Goal: Task Accomplishment & Management: Manage account settings

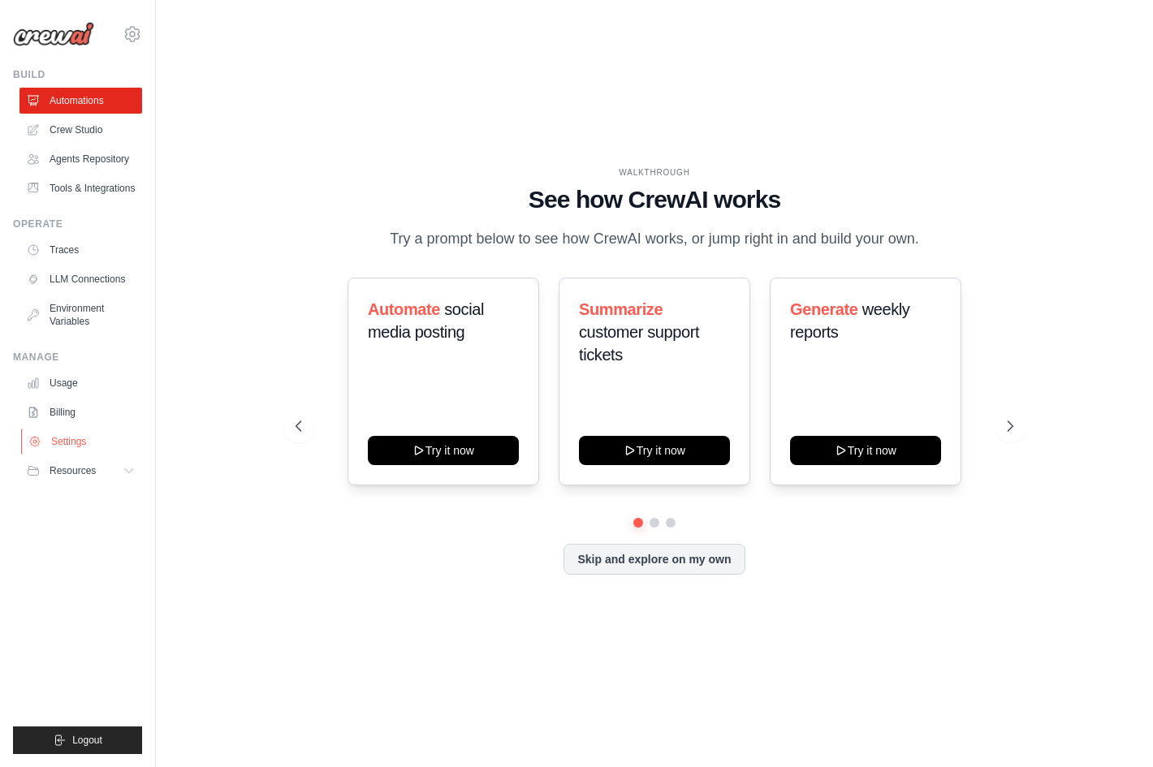
click at [91, 445] on link "Settings" at bounding box center [82, 442] width 123 height 26
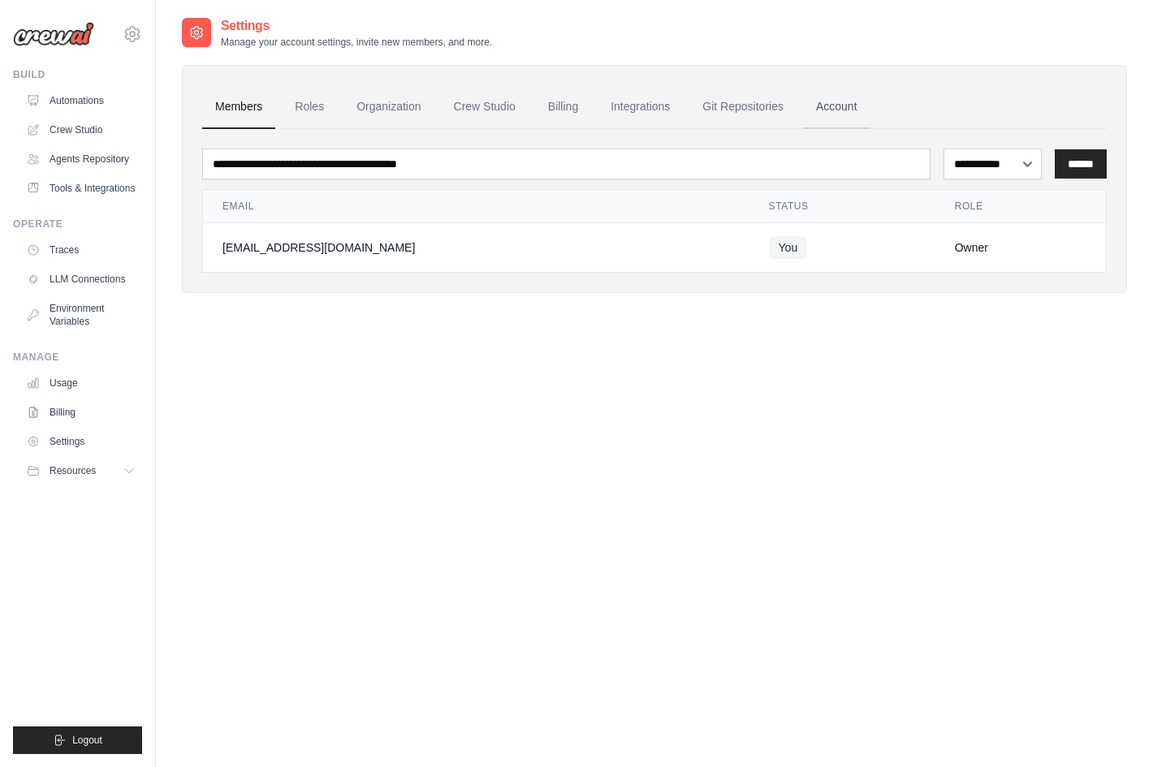
click at [864, 97] on link "Account" at bounding box center [836, 107] width 67 height 44
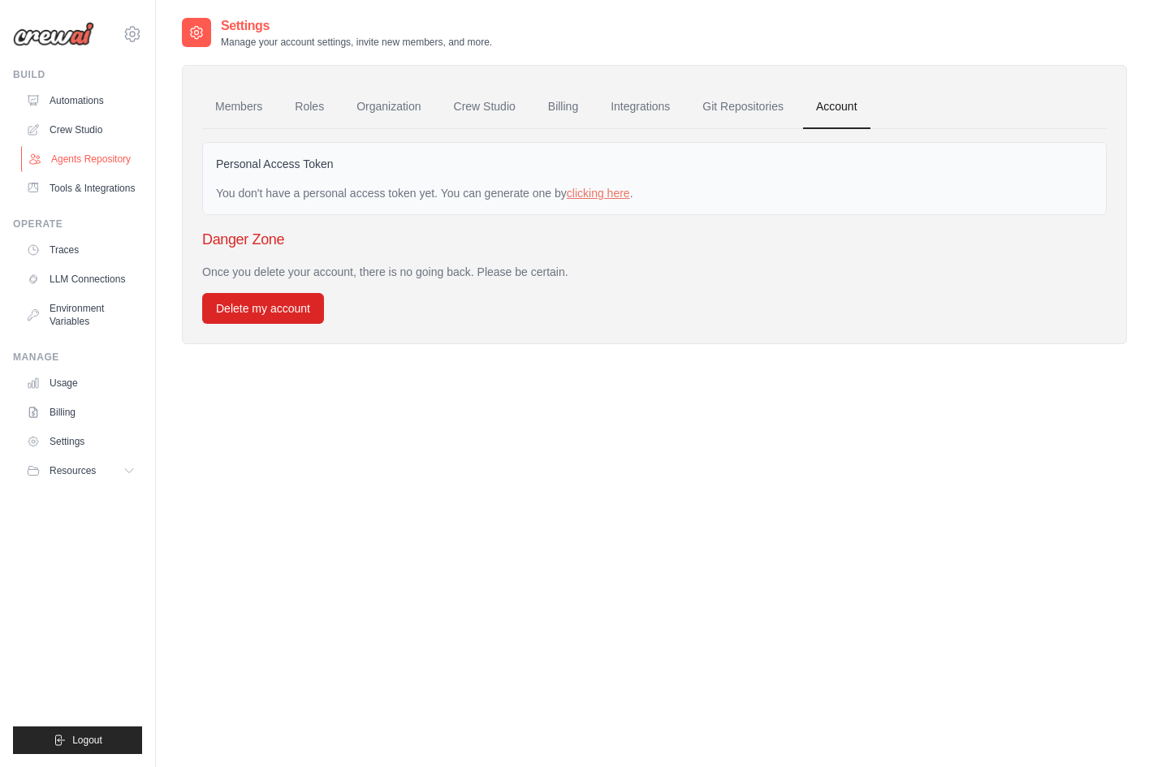
click at [116, 158] on link "Agents Repository" at bounding box center [82, 159] width 123 height 26
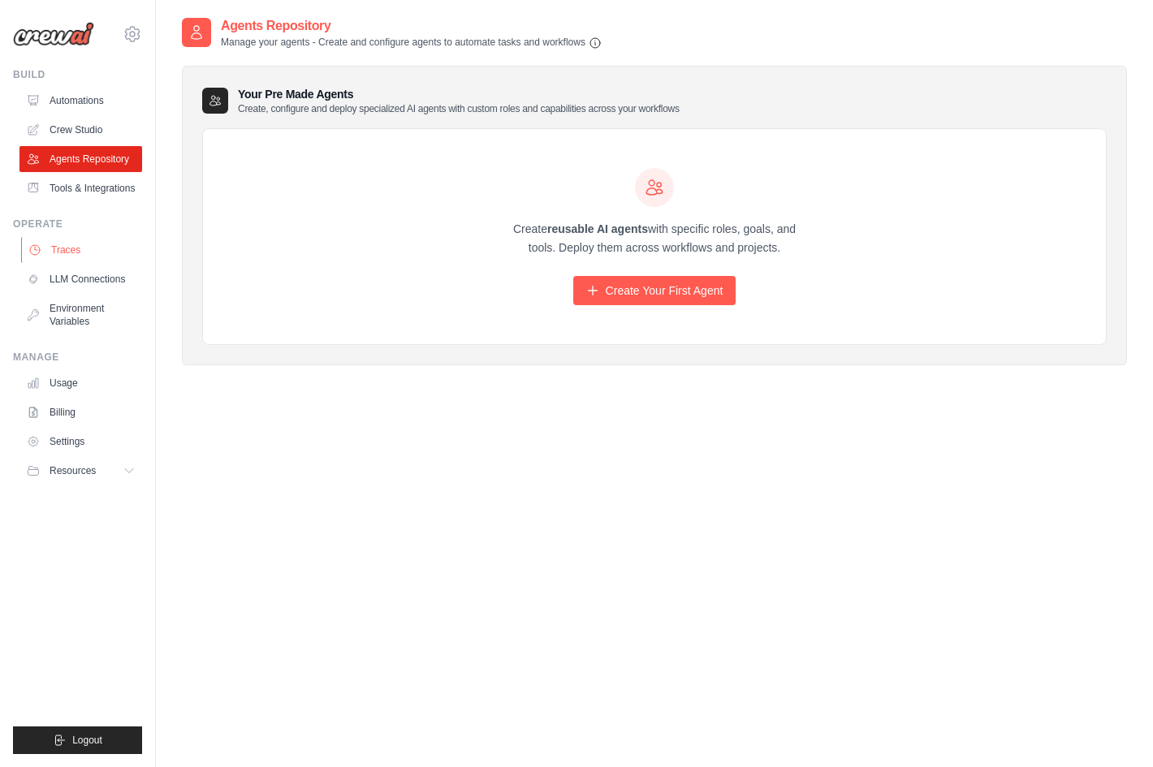
click at [102, 263] on link "Traces" at bounding box center [82, 250] width 123 height 26
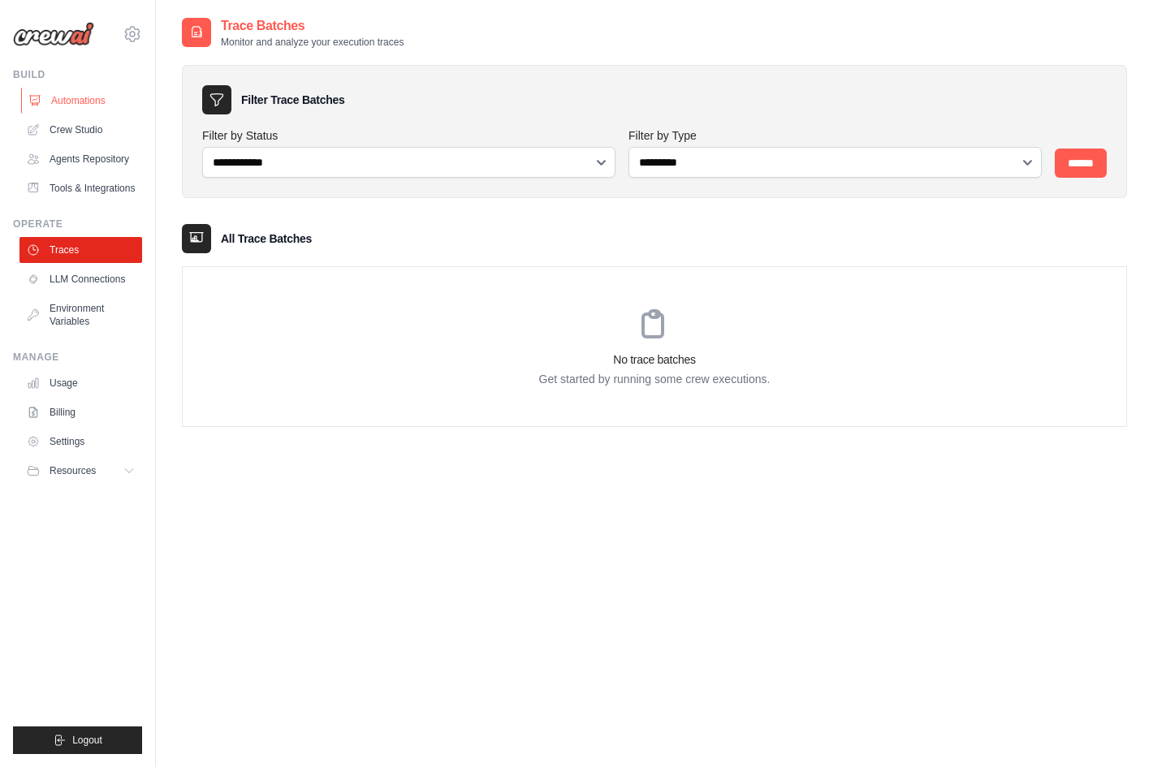
click at [93, 106] on link "Automations" at bounding box center [82, 101] width 123 height 26
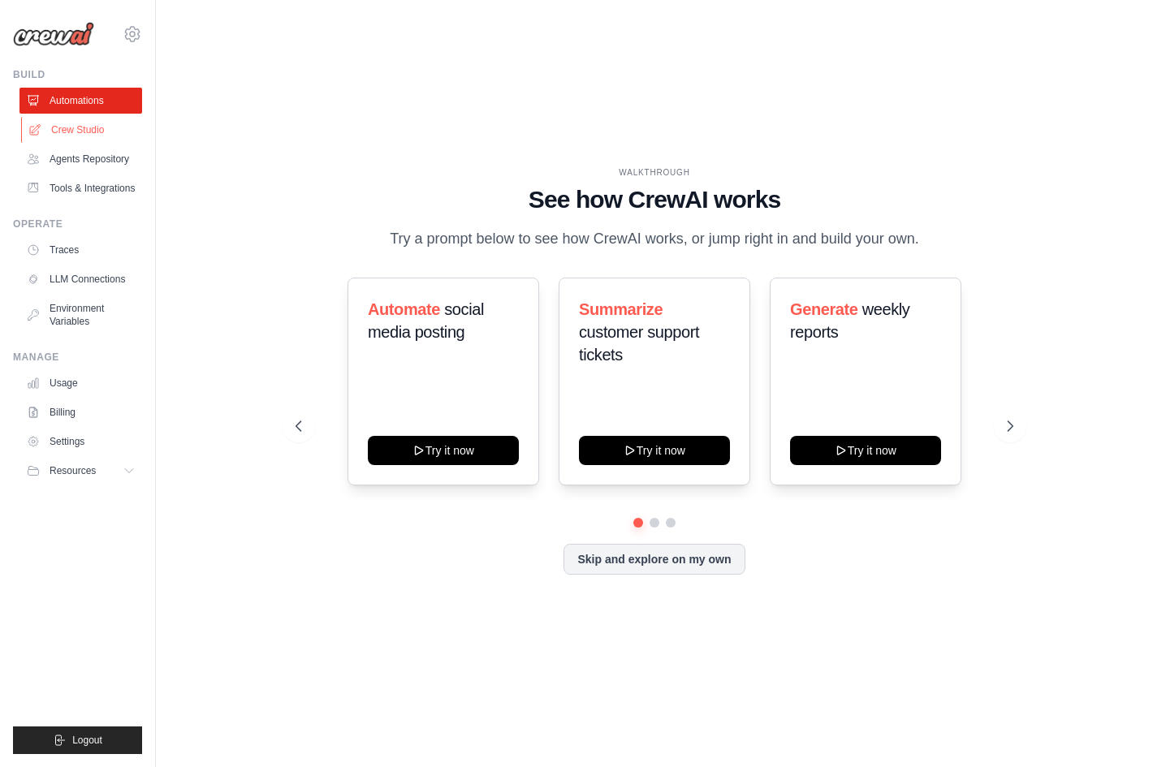
click at [93, 123] on link "Crew Studio" at bounding box center [82, 130] width 123 height 26
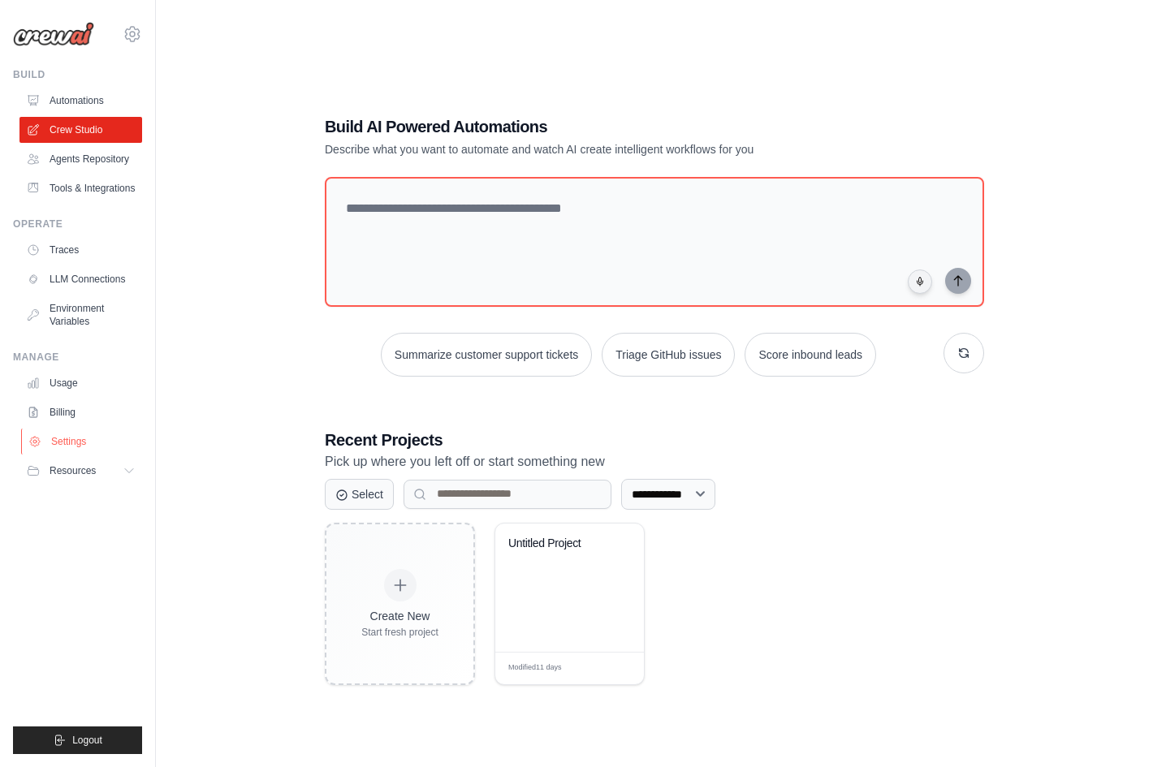
click at [73, 450] on link "Settings" at bounding box center [82, 442] width 123 height 26
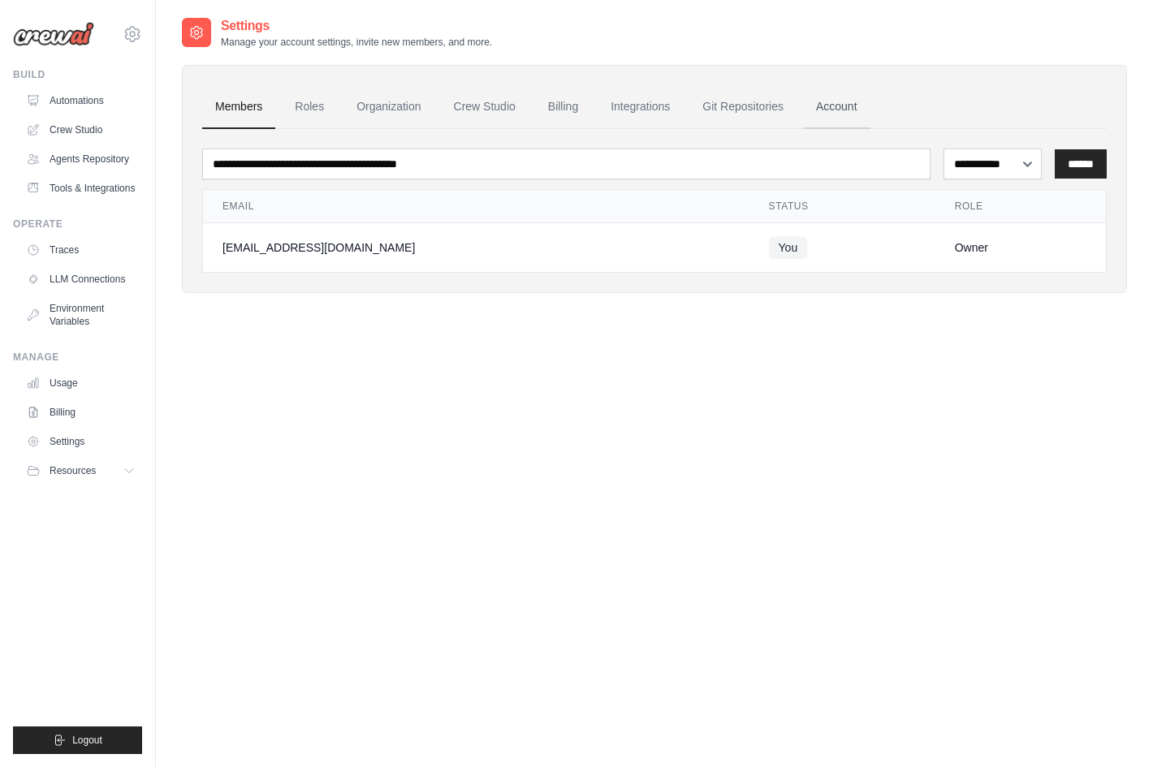
click at [847, 110] on link "Account" at bounding box center [836, 107] width 67 height 44
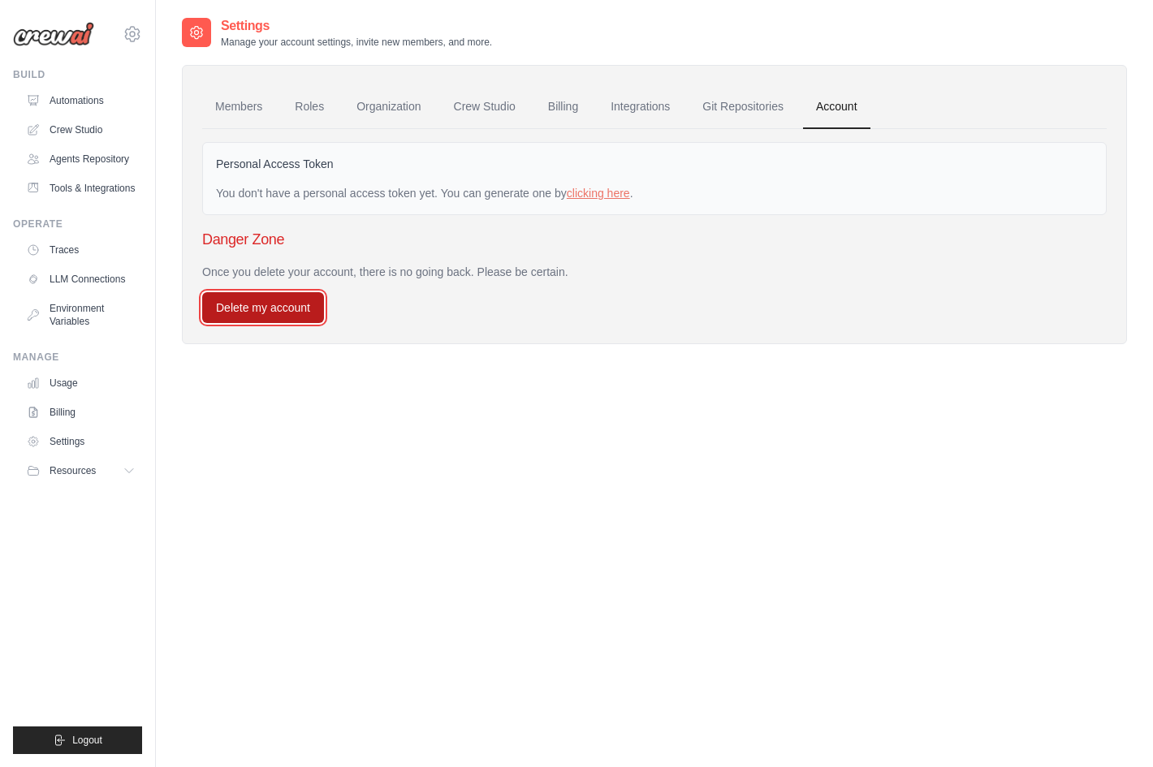
click at [276, 310] on button "Delete my account" at bounding box center [263, 307] width 122 height 31
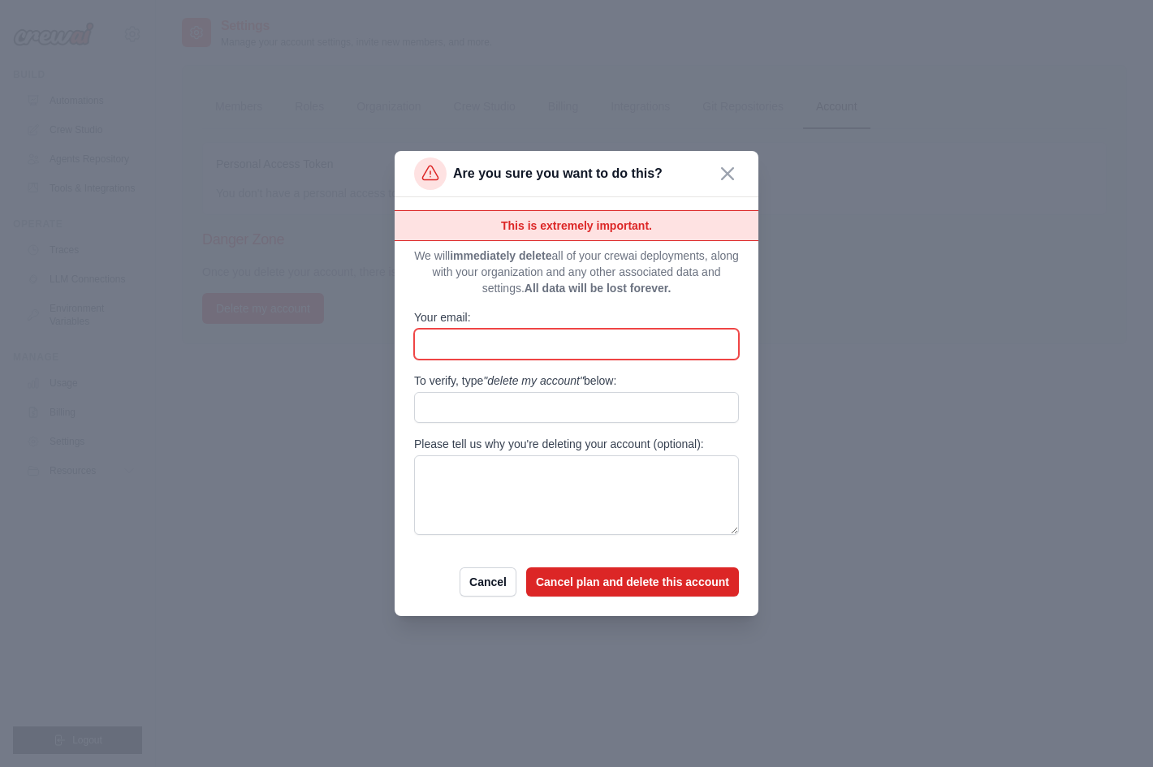
click at [459, 344] on input "Your email:" at bounding box center [576, 344] width 325 height 31
type input "**********"
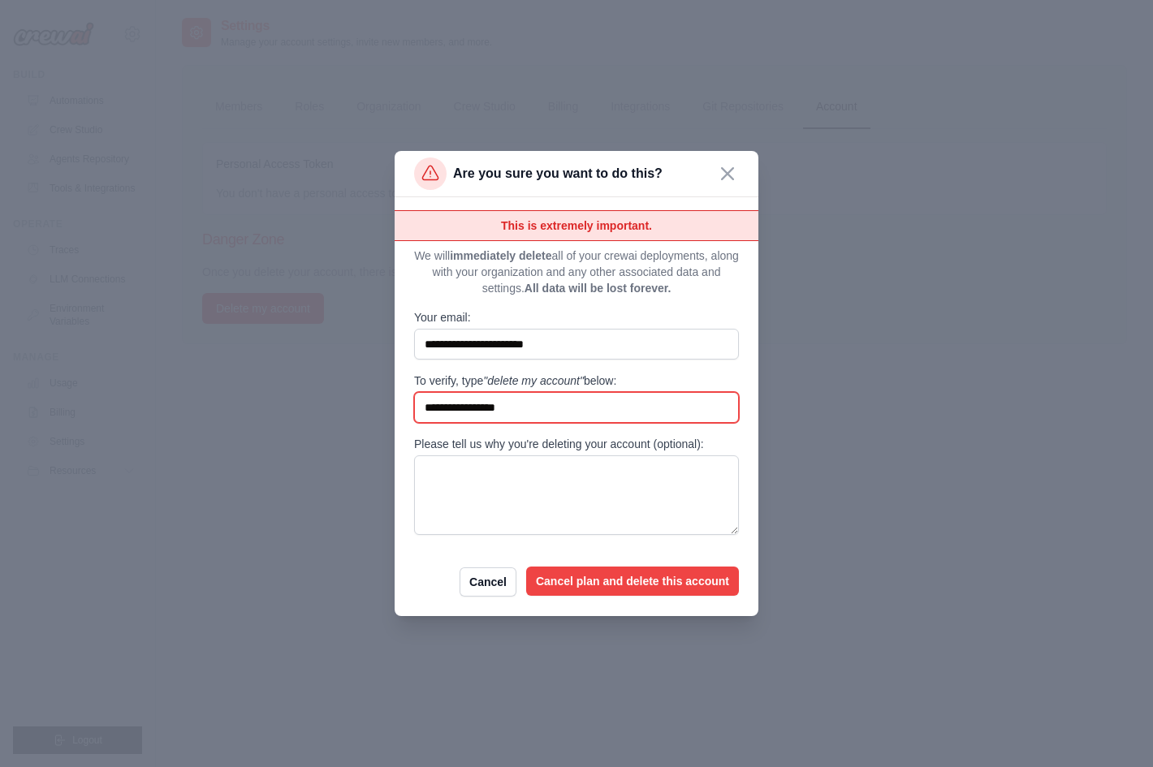
type input "**********"
click at [624, 580] on button "Cancel plan and delete this account" at bounding box center [632, 581] width 213 height 29
